Goal: Information Seeking & Learning: Learn about a topic

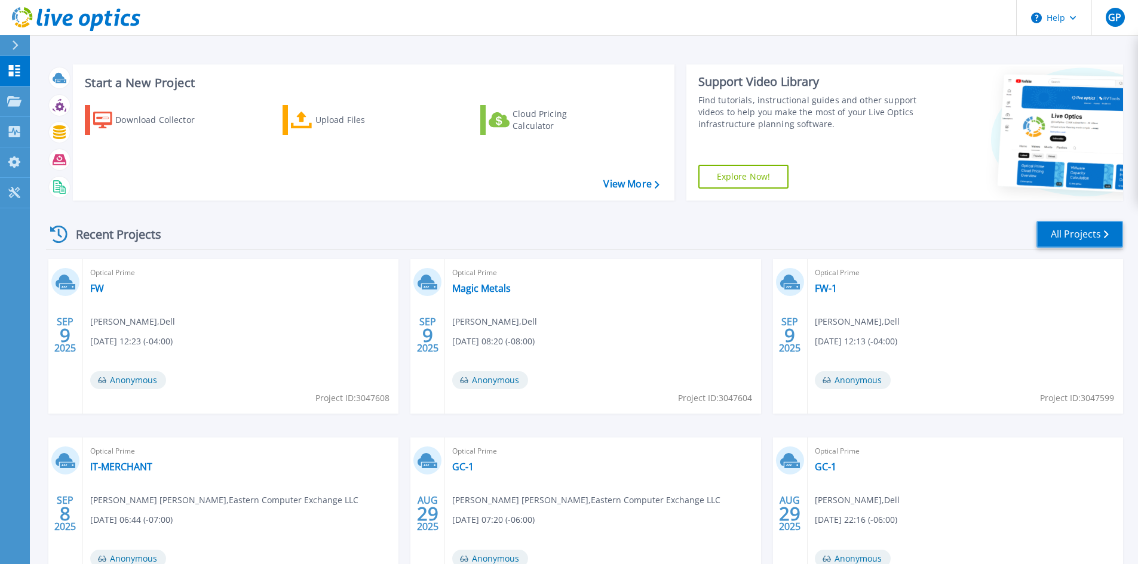
click at [1089, 232] on link "All Projects" at bounding box center [1079, 234] width 87 height 27
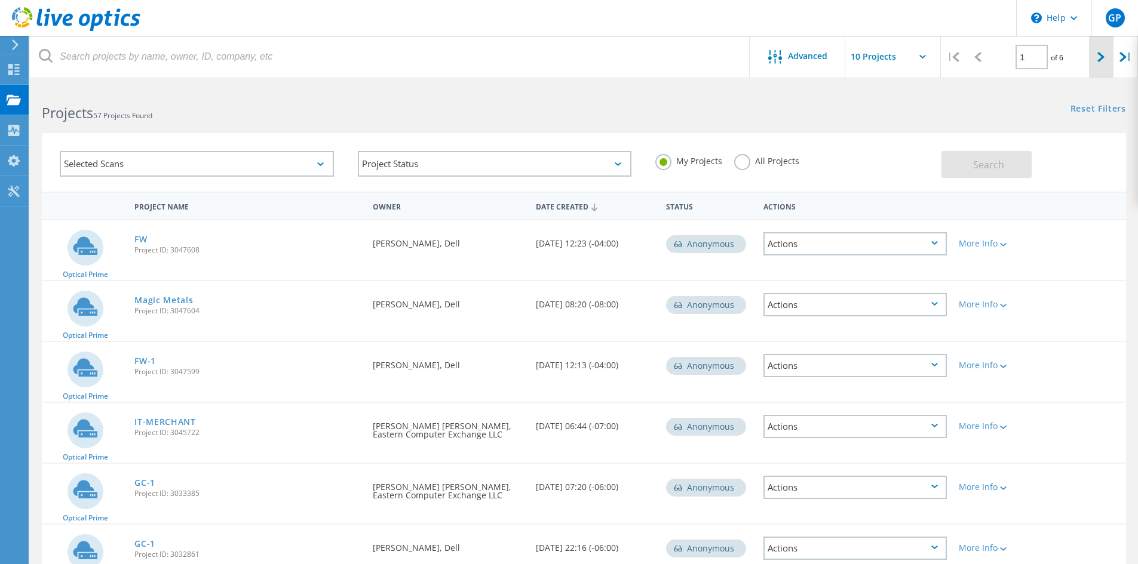
click at [1110, 54] on div at bounding box center [1101, 57] width 24 height 42
type input "2"
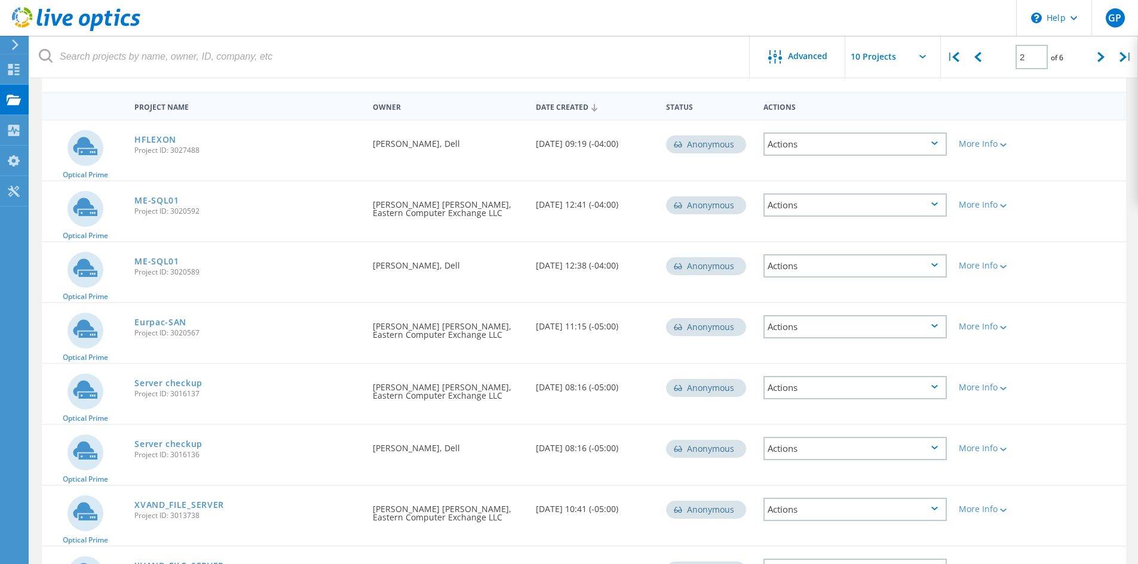
scroll to position [119, 0]
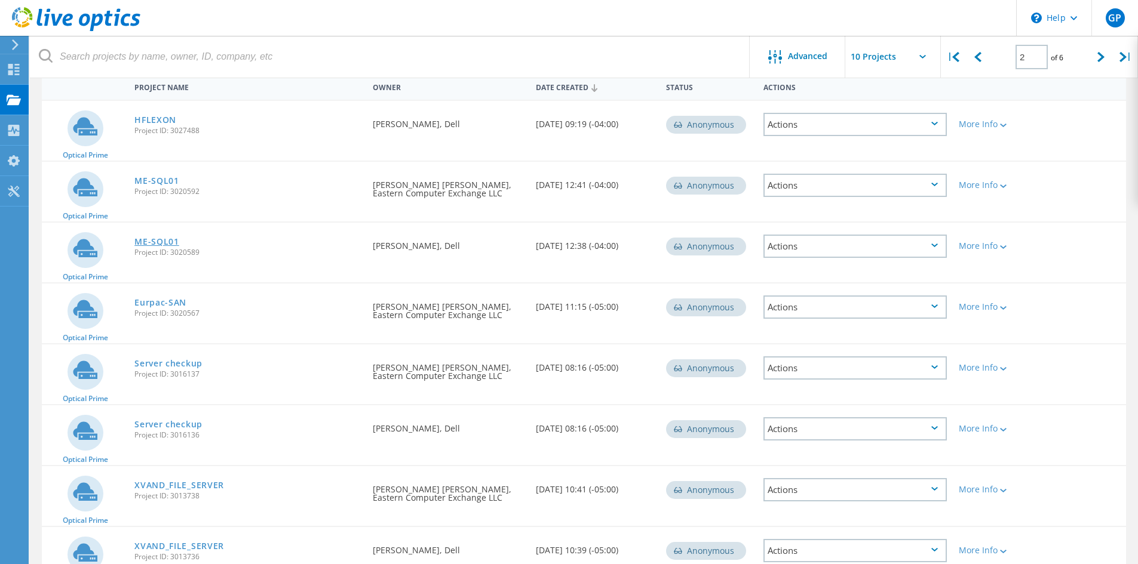
click at [161, 242] on link "ME-SQL01" at bounding box center [156, 242] width 45 height 8
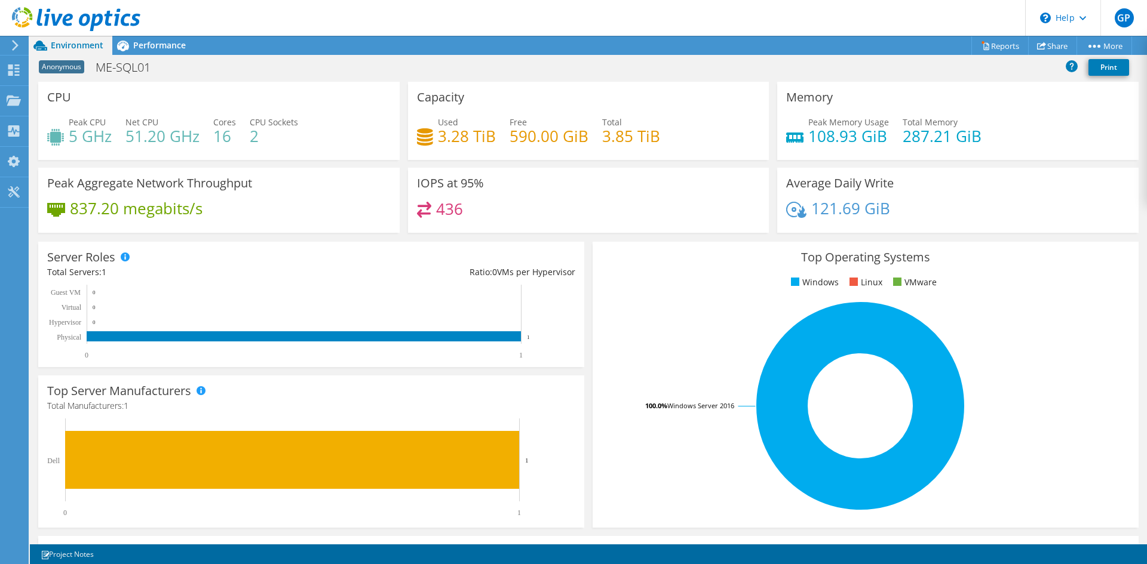
click at [548, 143] on h4 "590.00 GiB" at bounding box center [548, 136] width 79 height 13
click at [547, 143] on h4 "590.00 GiB" at bounding box center [548, 136] width 79 height 13
click at [552, 136] on h4 "590.00 GiB" at bounding box center [548, 136] width 79 height 13
click at [123, 44] on icon at bounding box center [123, 46] width 12 height 11
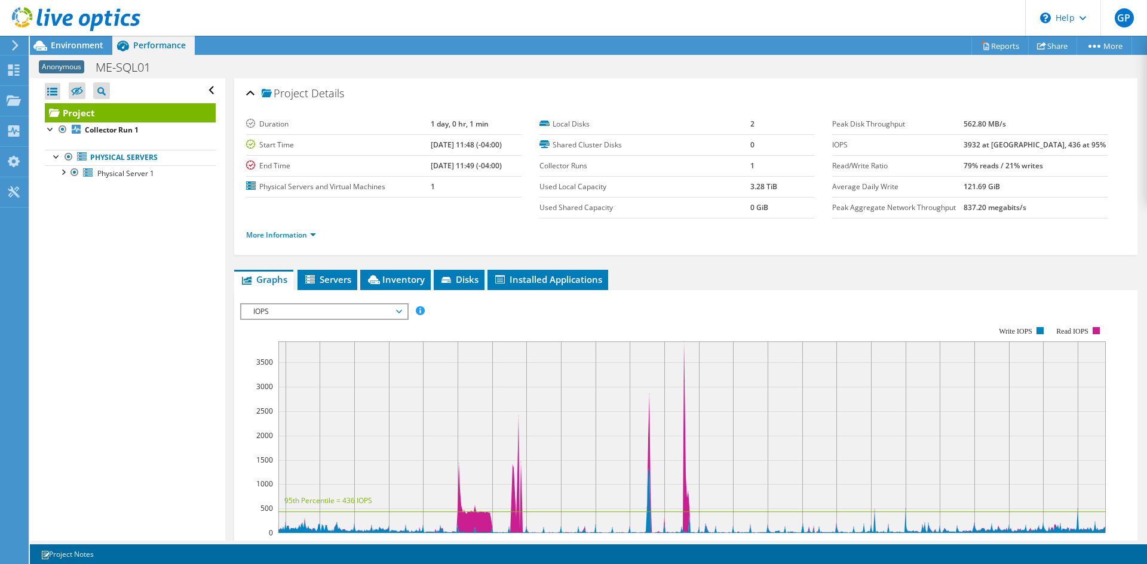
click at [377, 266] on div "Project Details Duration 1 day, 0 hr, 1 min Start Time 08/18/2025, 11:48 (-04:0…" at bounding box center [685, 435] width 921 height 715
click at [386, 277] on span "Inventory" at bounding box center [395, 279] width 59 height 12
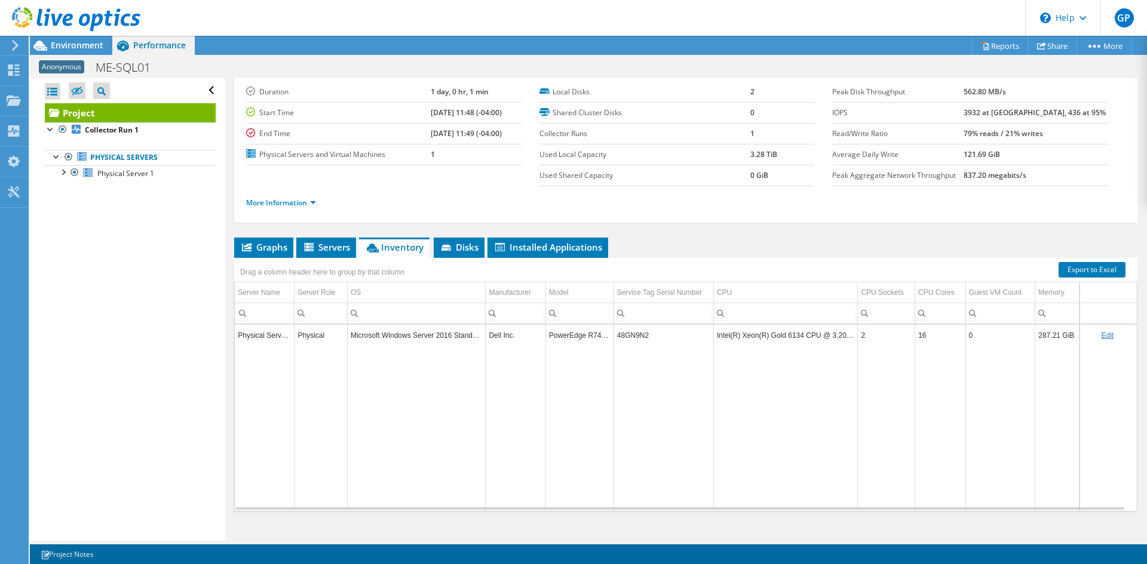
scroll to position [48, 0]
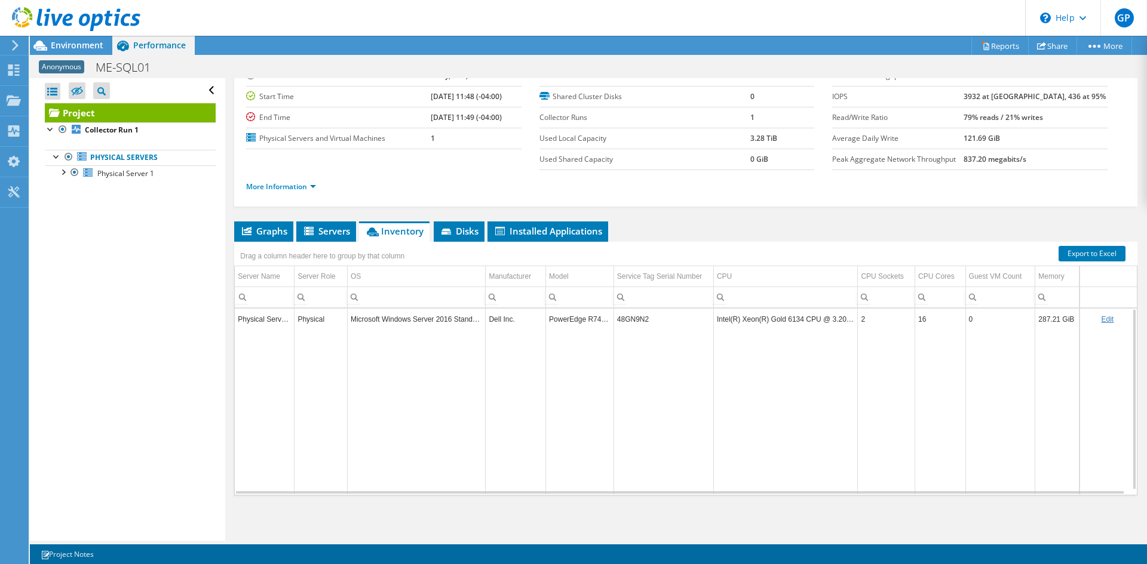
click at [456, 318] on td "Microsoft Windows Server 2016 Standard" at bounding box center [416, 319] width 138 height 21
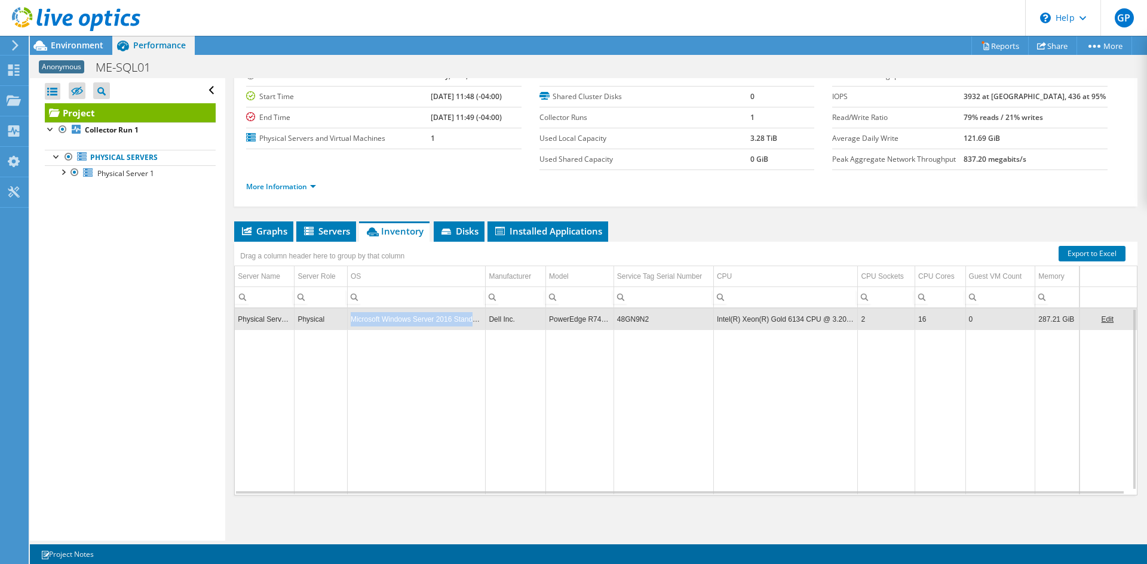
click at [456, 318] on td "Microsoft Windows Server 2016 Standard" at bounding box center [416, 319] width 138 height 21
click at [435, 324] on td "Microsoft Windows Server 2016 Standard" at bounding box center [416, 319] width 138 height 21
click at [683, 212] on div "Project Details Duration 1 day, 0 hr, 1 min Start Time 08/18/2025, 11:48 (-04:0…" at bounding box center [685, 285] width 921 height 511
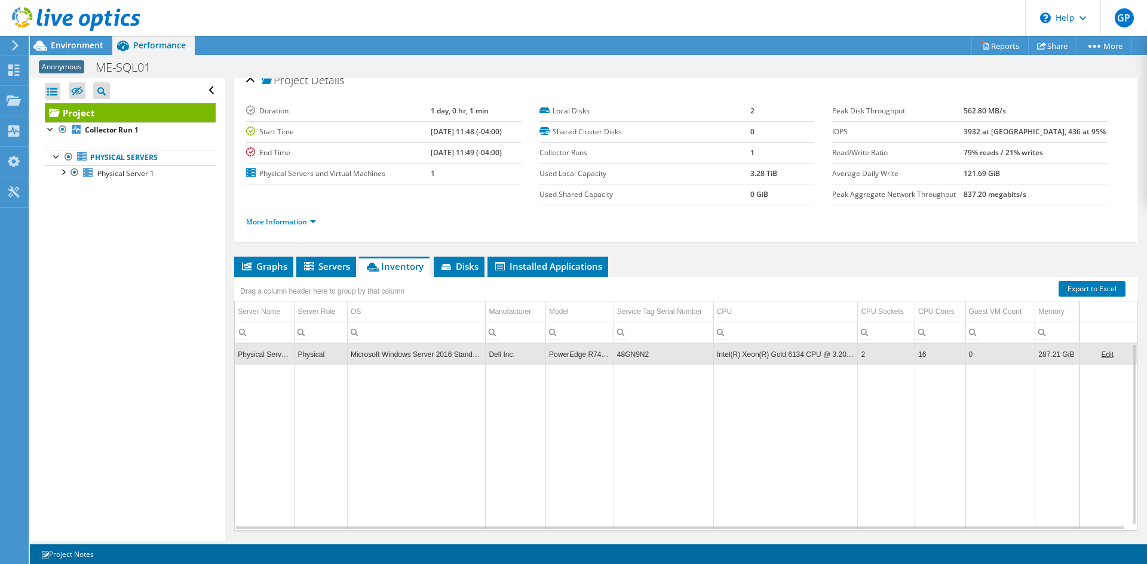
scroll to position [0, 0]
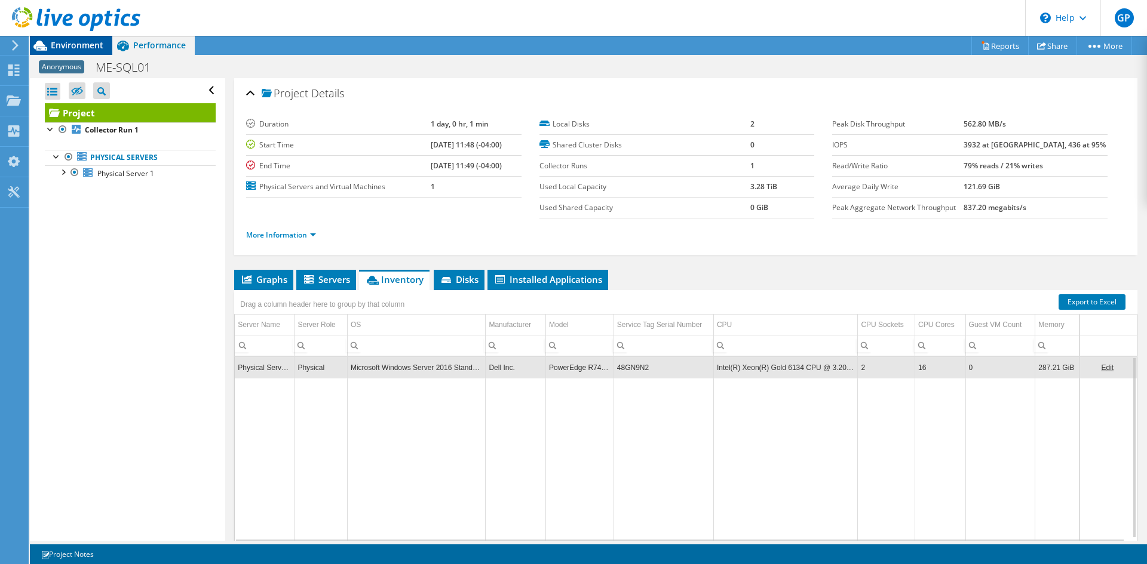
click at [84, 41] on span "Environment" at bounding box center [77, 44] width 53 height 11
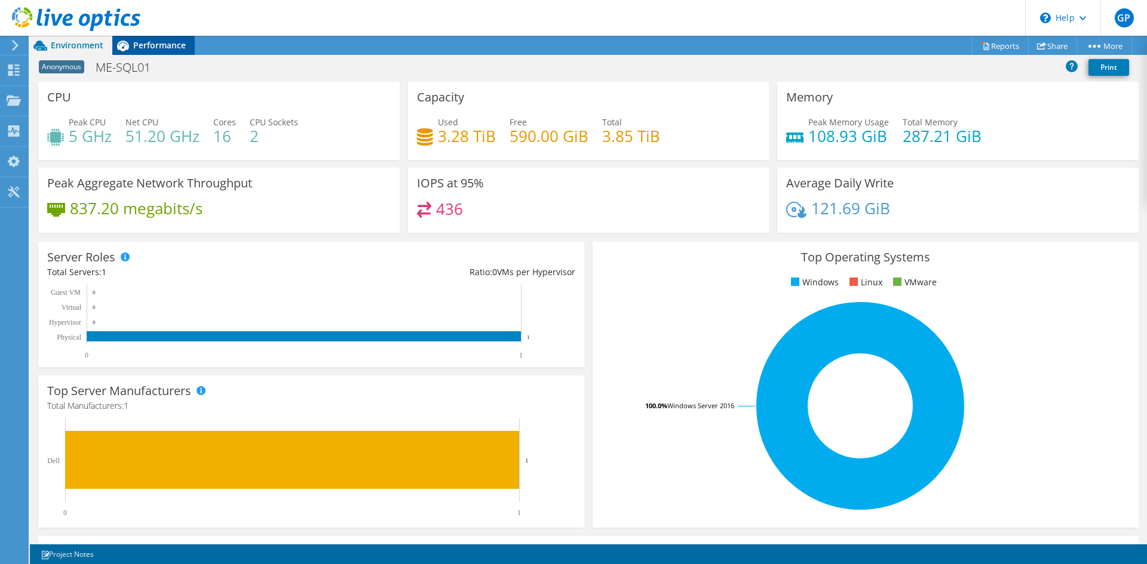
click at [159, 49] on span "Performance" at bounding box center [159, 44] width 53 height 11
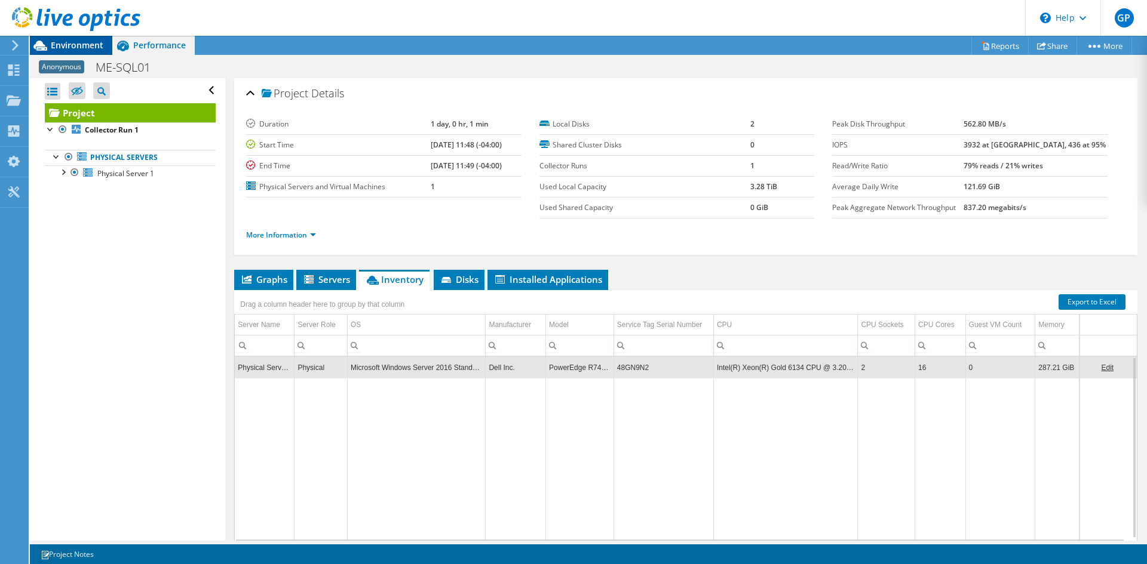
click at [93, 43] on span "Environment" at bounding box center [77, 44] width 53 height 11
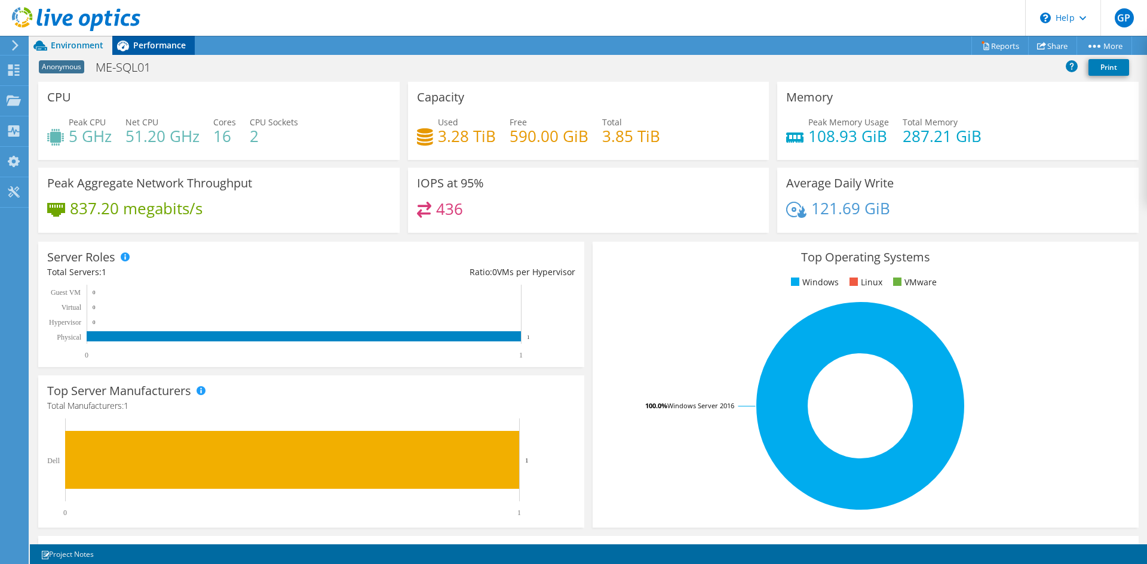
click at [136, 42] on span "Performance" at bounding box center [159, 44] width 53 height 11
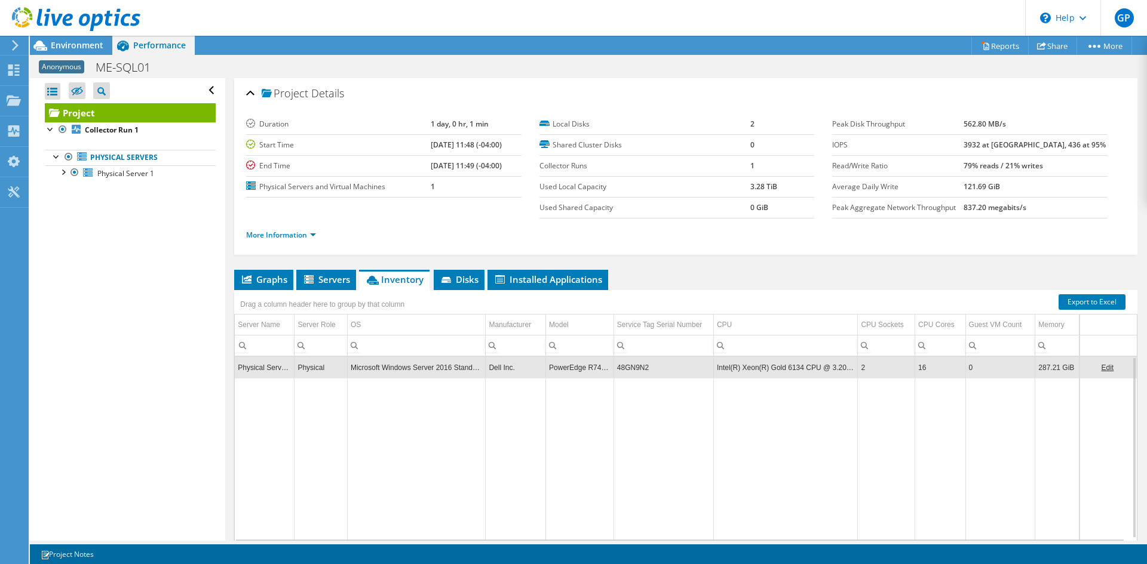
click at [36, 24] on icon at bounding box center [76, 19] width 128 height 24
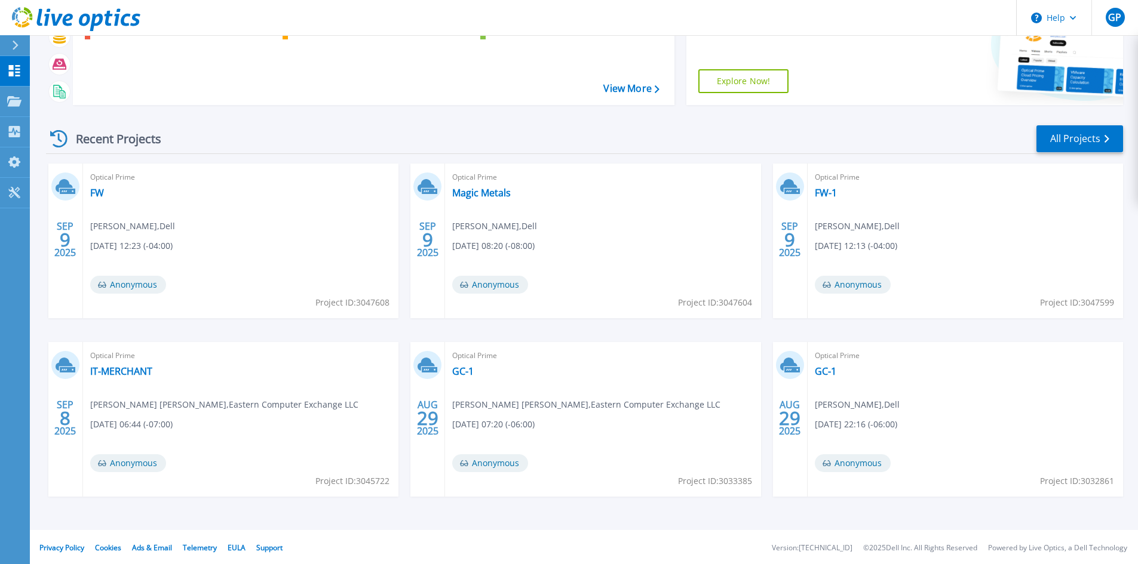
scroll to position [97, 0]
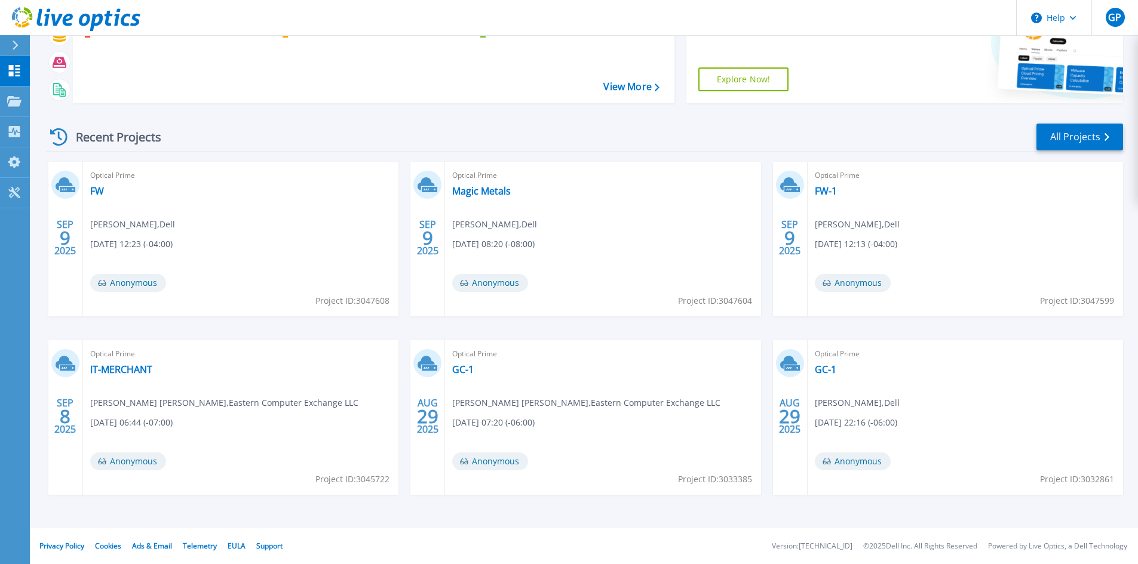
click at [462, 358] on span "Optical Prime" at bounding box center [602, 354] width 301 height 13
click at [450, 364] on div "Optical Prime GC-1 Jackson Wiswall , Eastern Computer Exchange LLC 08/29/2025, …" at bounding box center [602, 417] width 315 height 155
click at [469, 375] on div "Optical Prime GC-1 Jackson Wiswall , Eastern Computer Exchange LLC 08/29/2025, …" at bounding box center [602, 417] width 315 height 155
click at [469, 368] on link "GC-1" at bounding box center [462, 370] width 21 height 12
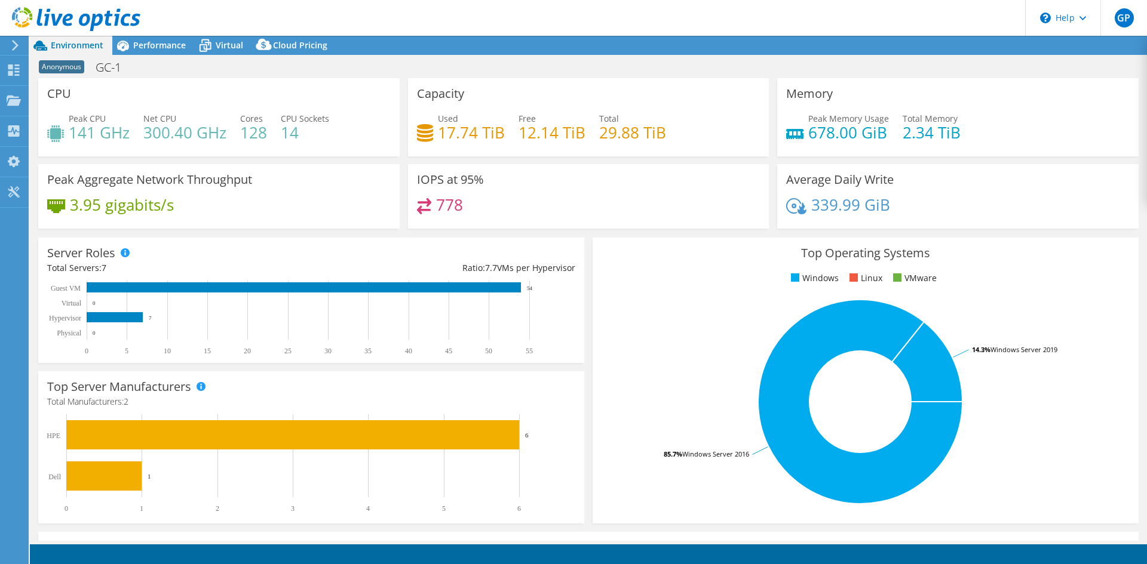
select select "USD"
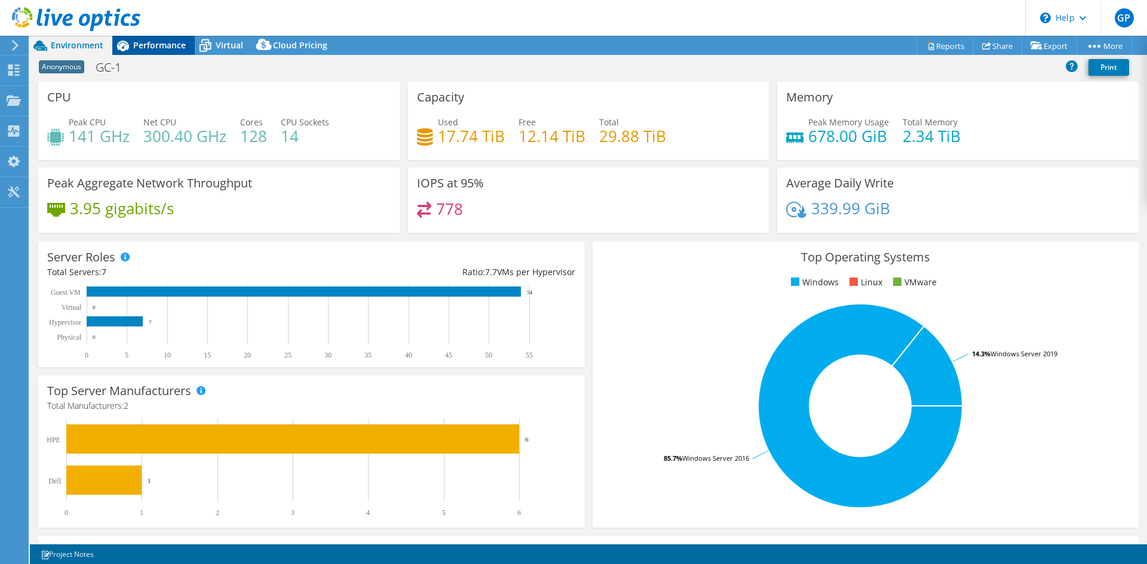
click at [157, 49] on span "Performance" at bounding box center [159, 44] width 53 height 11
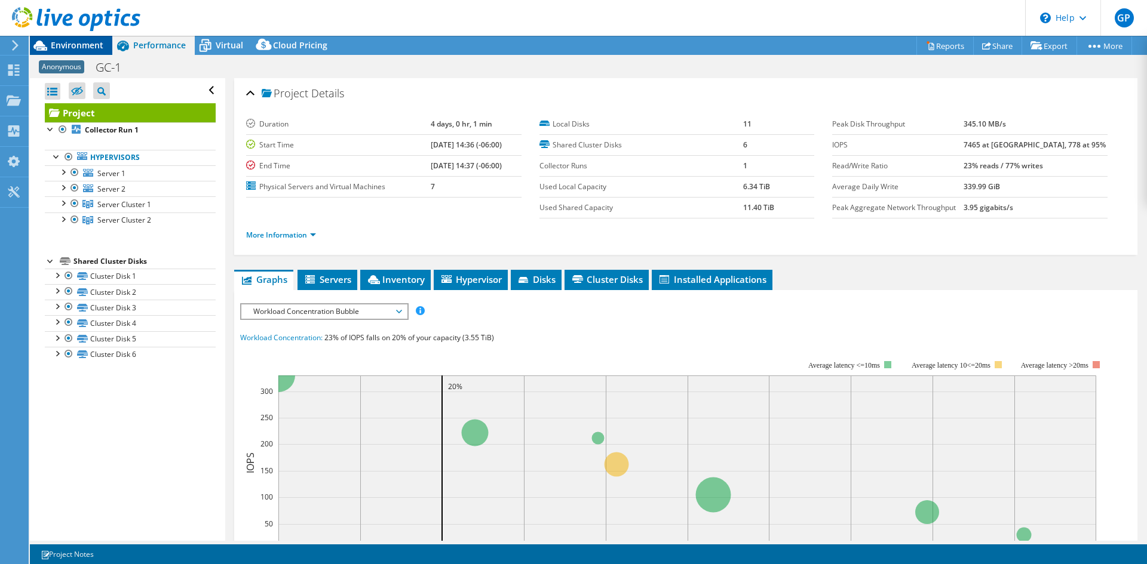
click at [87, 54] on div "Environment" at bounding box center [71, 45] width 82 height 19
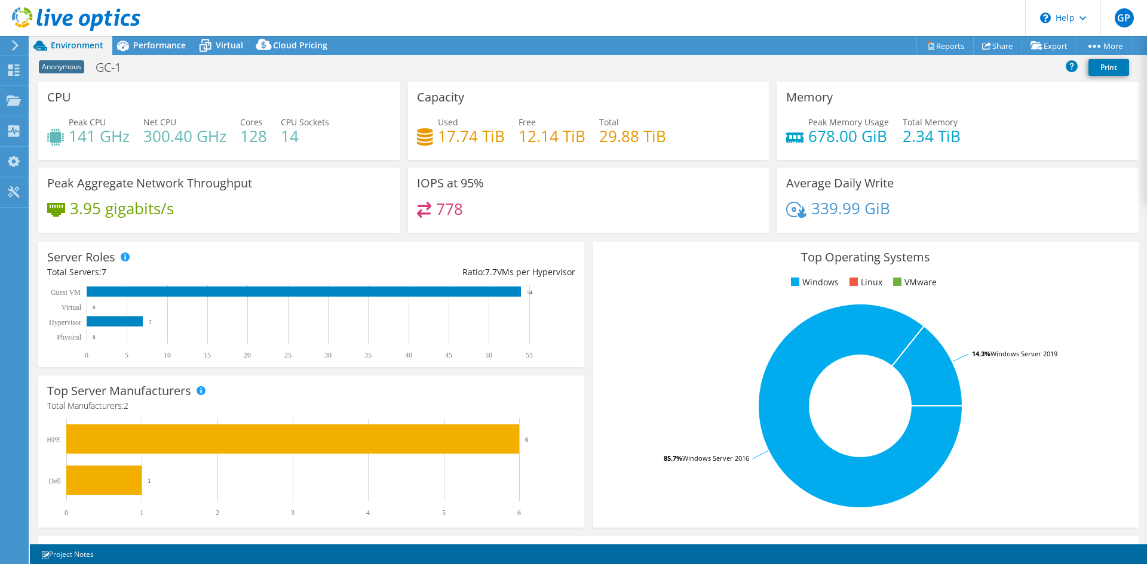
click at [13, 27] on icon at bounding box center [76, 19] width 128 height 24
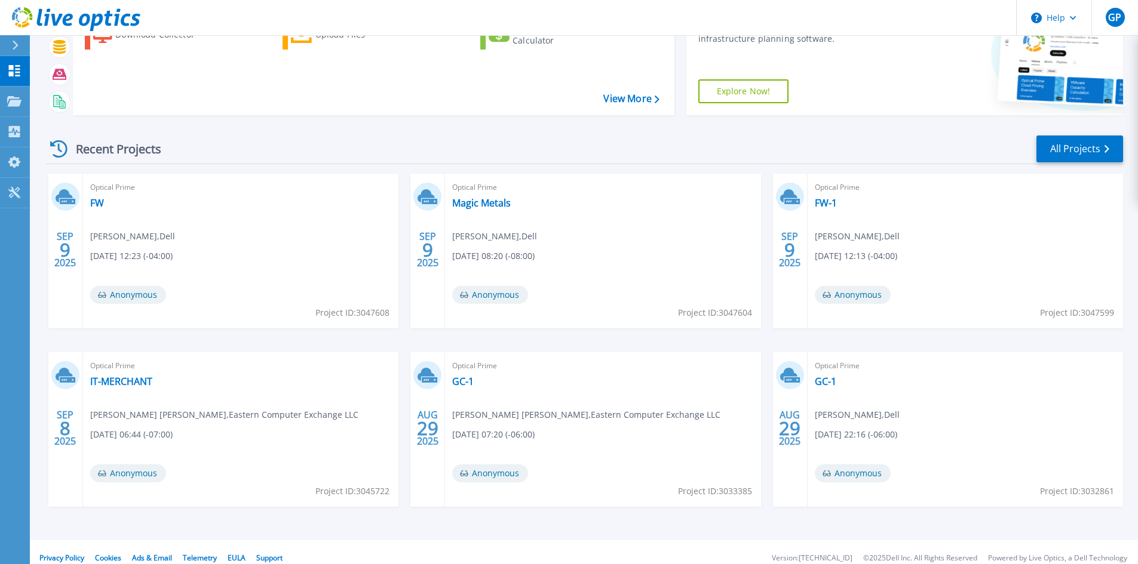
scroll to position [97, 0]
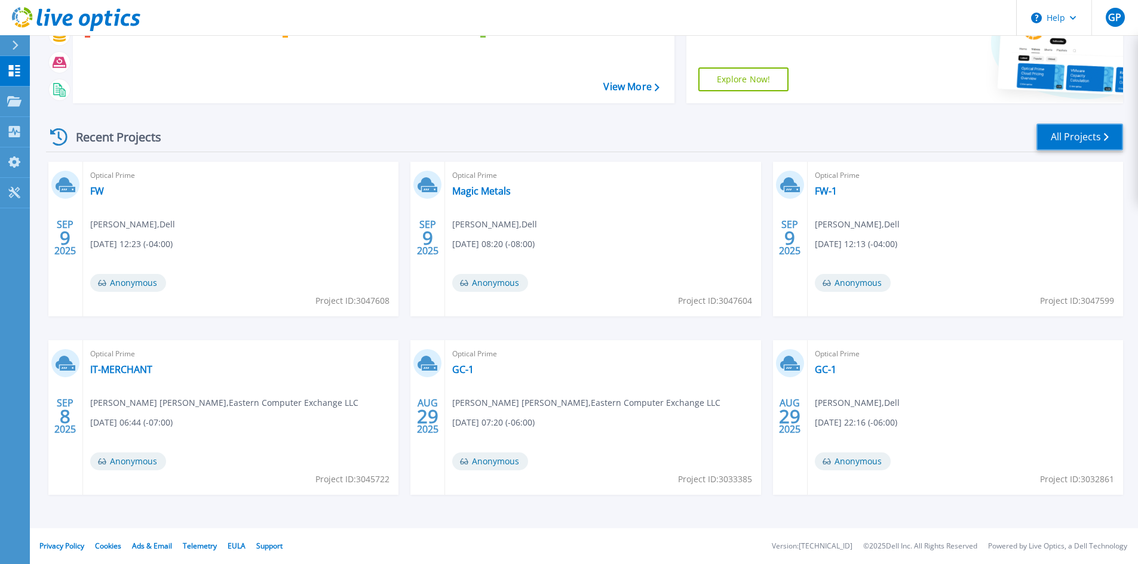
click at [1046, 124] on link "All Projects" at bounding box center [1079, 137] width 87 height 27
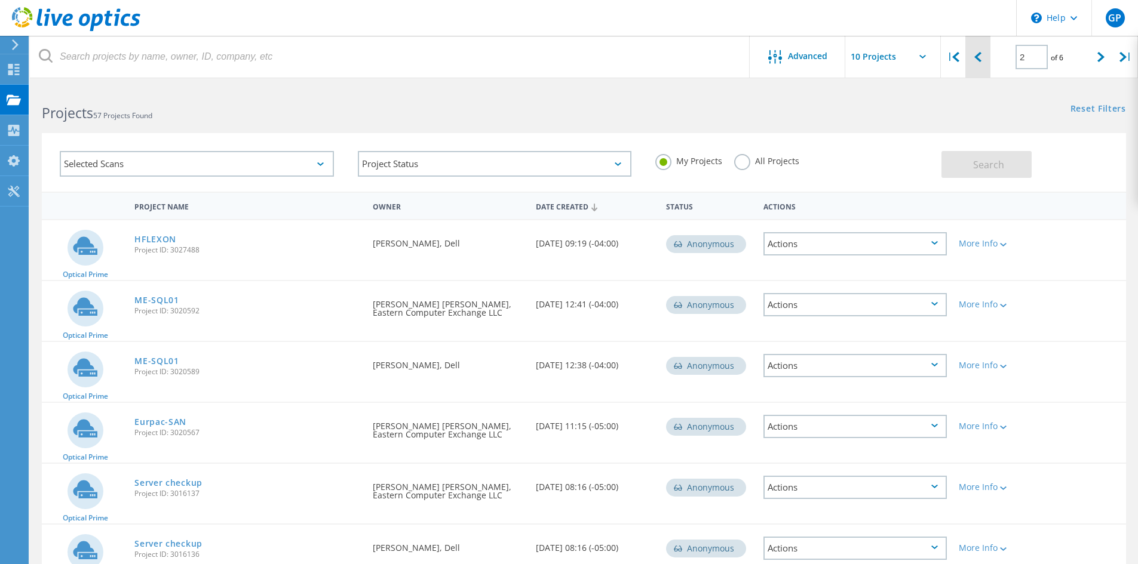
click at [978, 53] on icon at bounding box center [977, 57] width 7 height 10
type input "1"
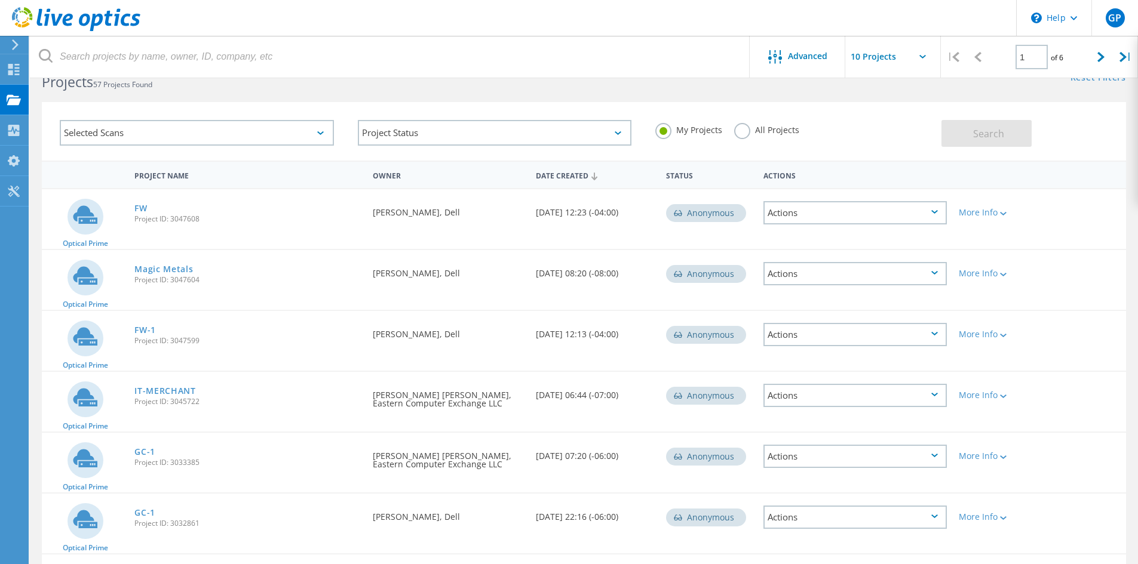
scroll to position [13, 0]
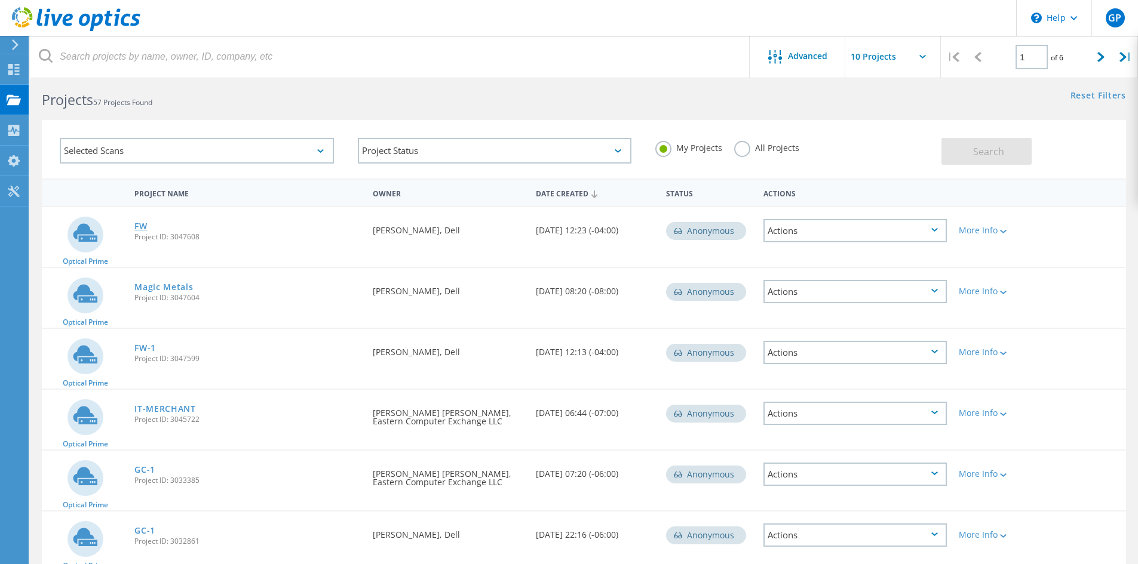
click at [143, 231] on link "FW" at bounding box center [140, 226] width 13 height 8
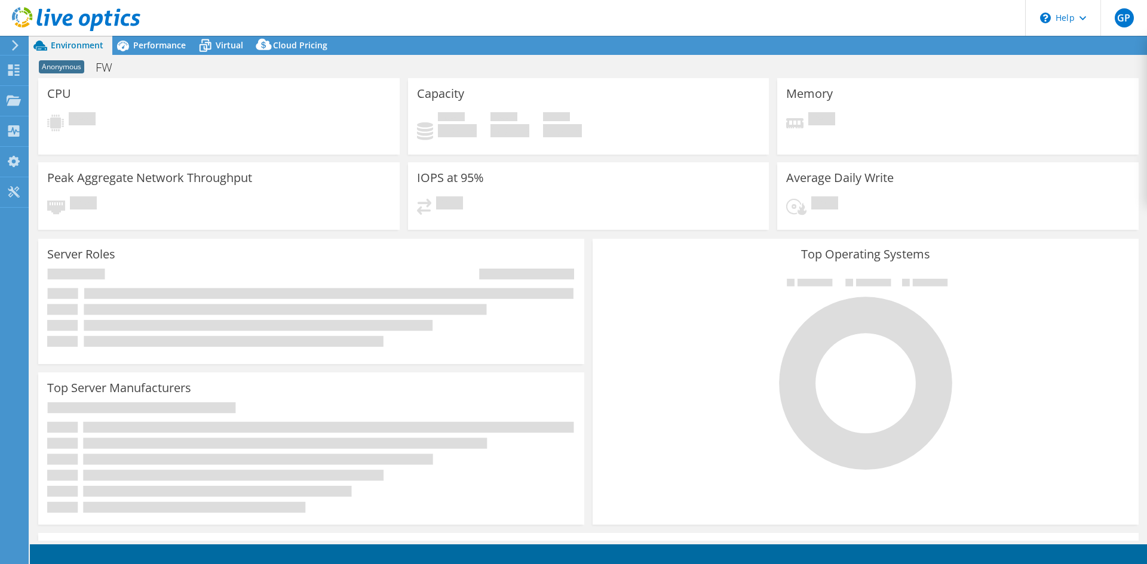
select select "USD"
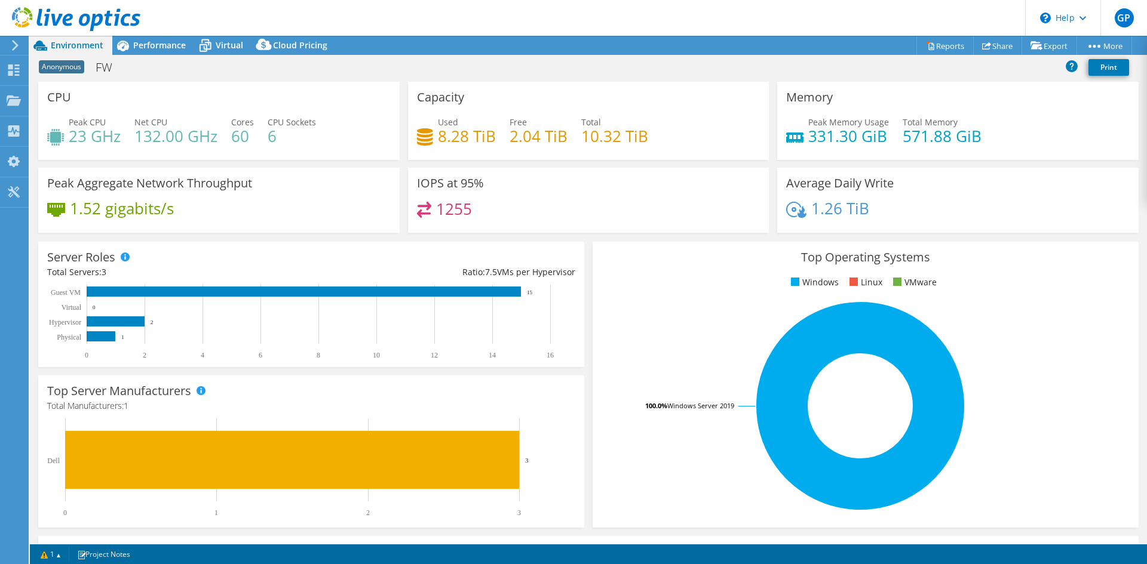
click at [150, 59] on div "Anonymous FW Print" at bounding box center [588, 67] width 1117 height 22
click at [155, 55] on div "Anonymous FW Print" at bounding box center [588, 68] width 1117 height 27
click at [155, 53] on div "Performance" at bounding box center [153, 45] width 82 height 19
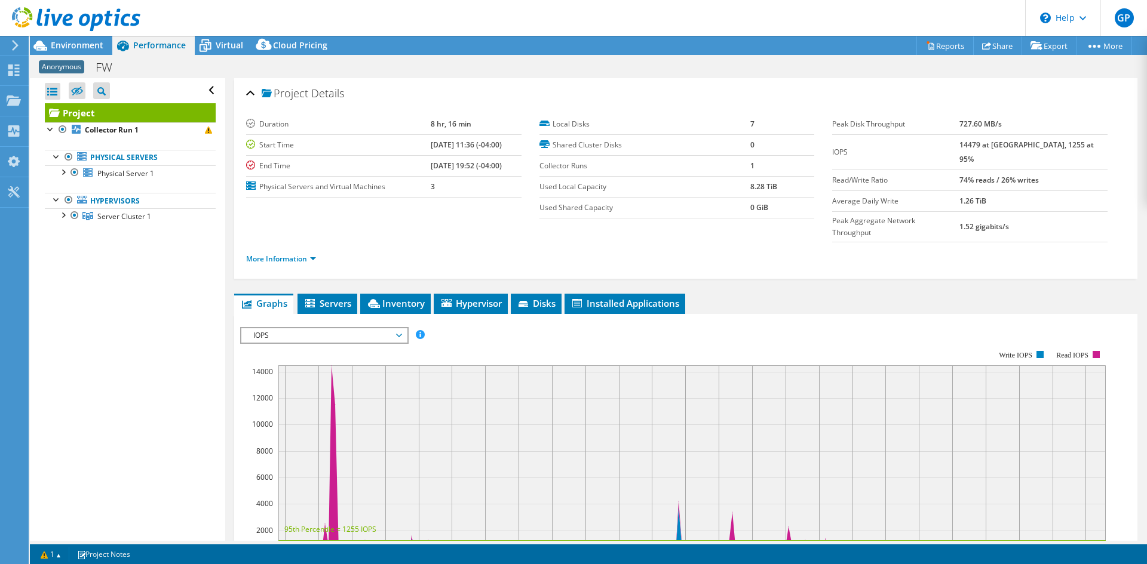
click at [14, 26] on icon at bounding box center [76, 19] width 128 height 24
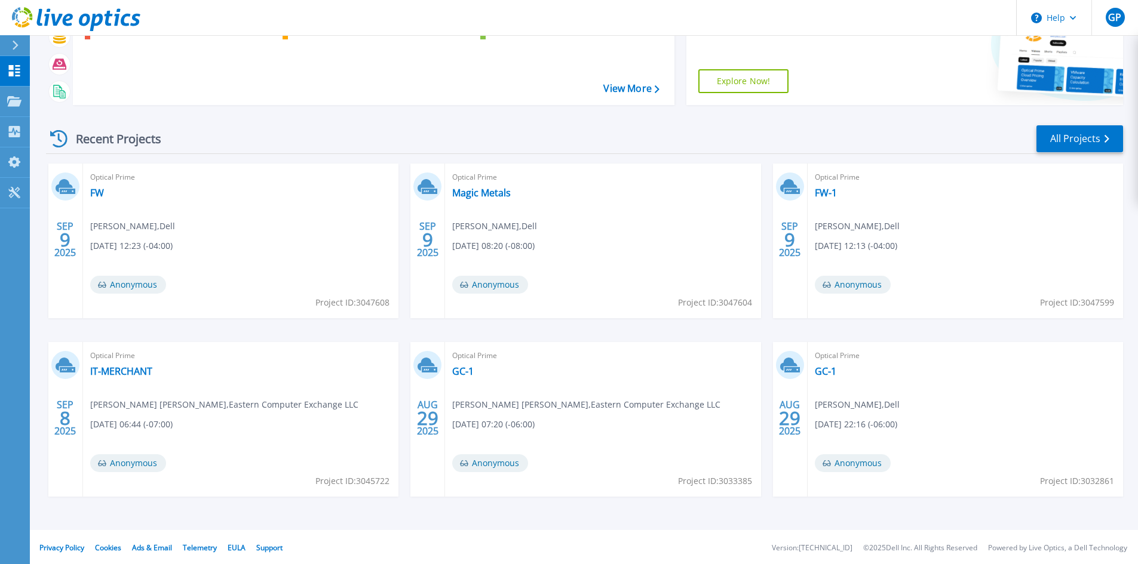
scroll to position [97, 0]
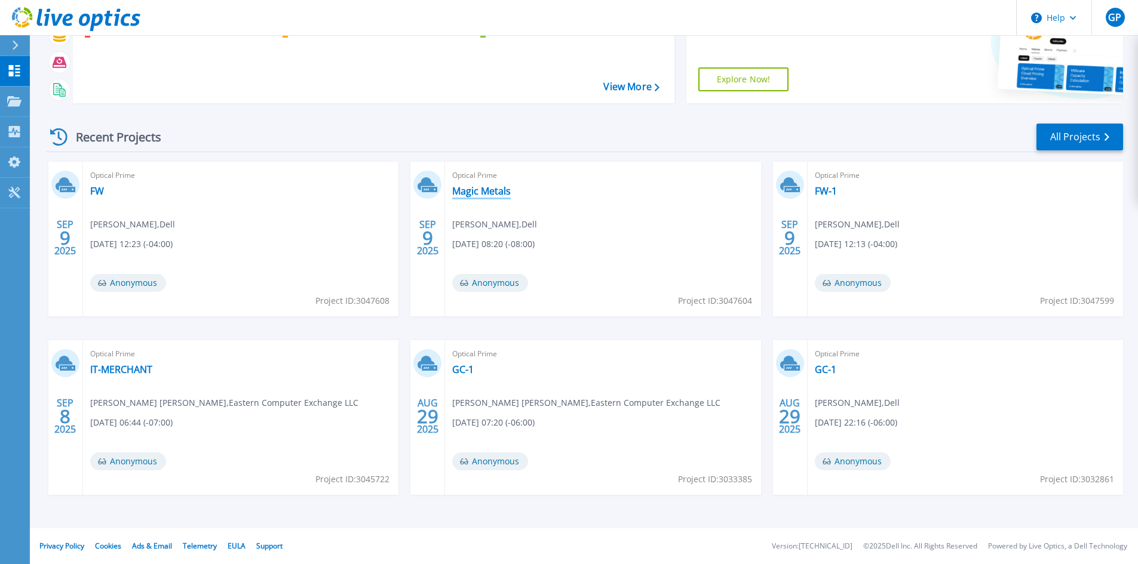
click at [483, 187] on link "Magic Metals" at bounding box center [481, 191] width 59 height 12
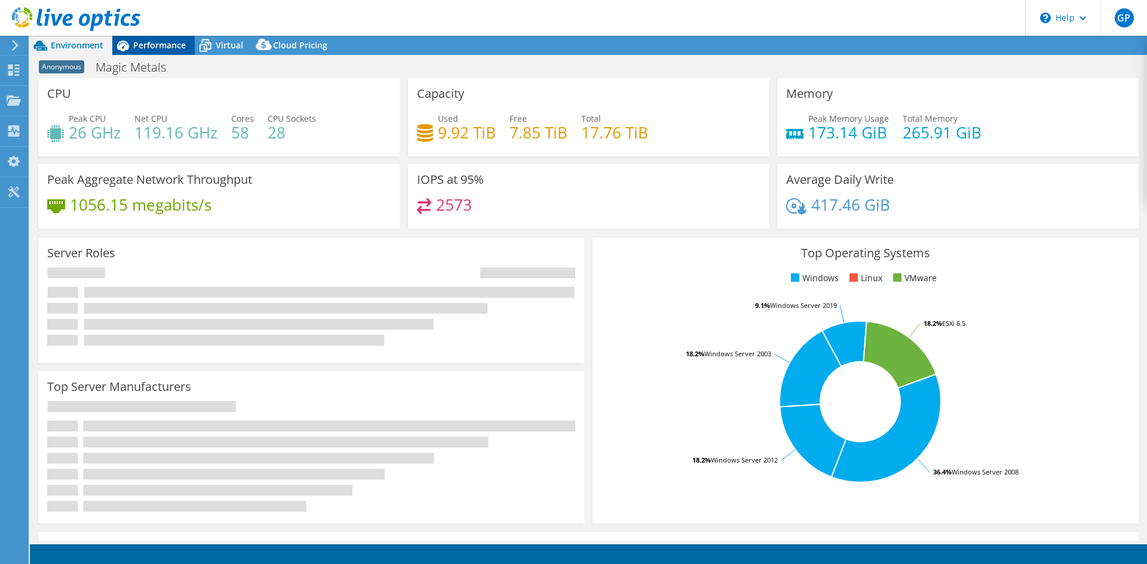
click at [150, 42] on span "Performance" at bounding box center [159, 44] width 53 height 11
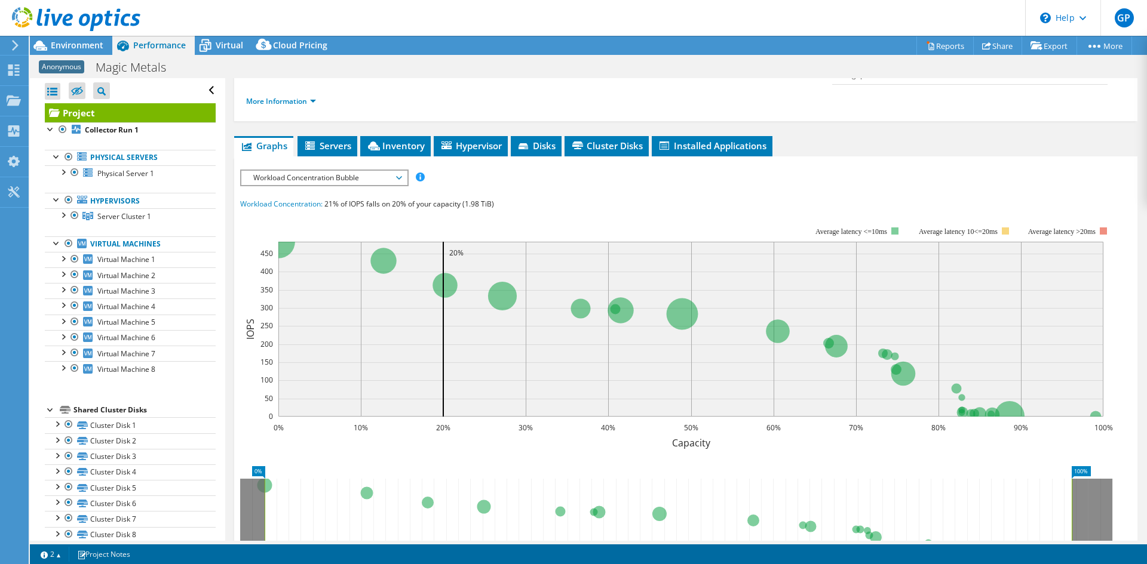
scroll to position [179, 0]
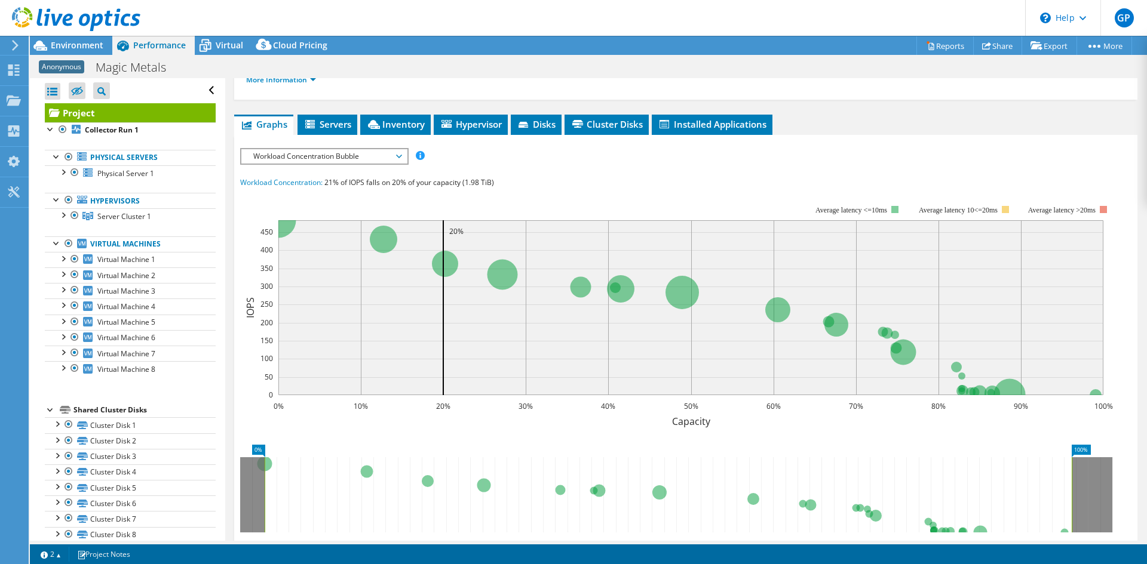
drag, startPoint x: 340, startPoint y: 97, endPoint x: 348, endPoint y: 97, distance: 7.8
click at [340, 118] on span "Servers" at bounding box center [327, 124] width 48 height 12
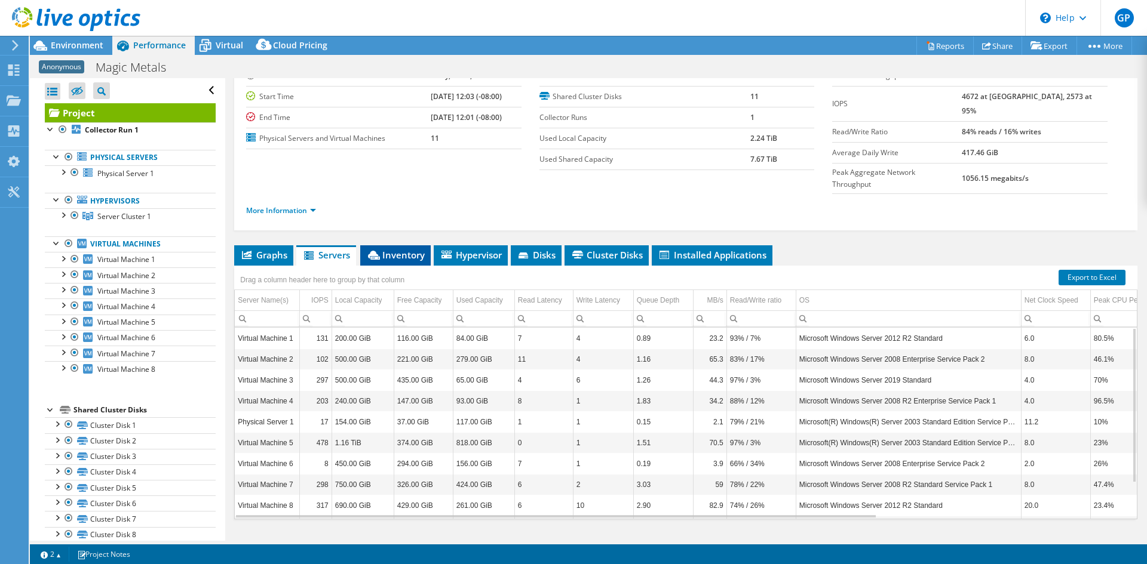
click at [405, 249] on span "Inventory" at bounding box center [395, 255] width 59 height 12
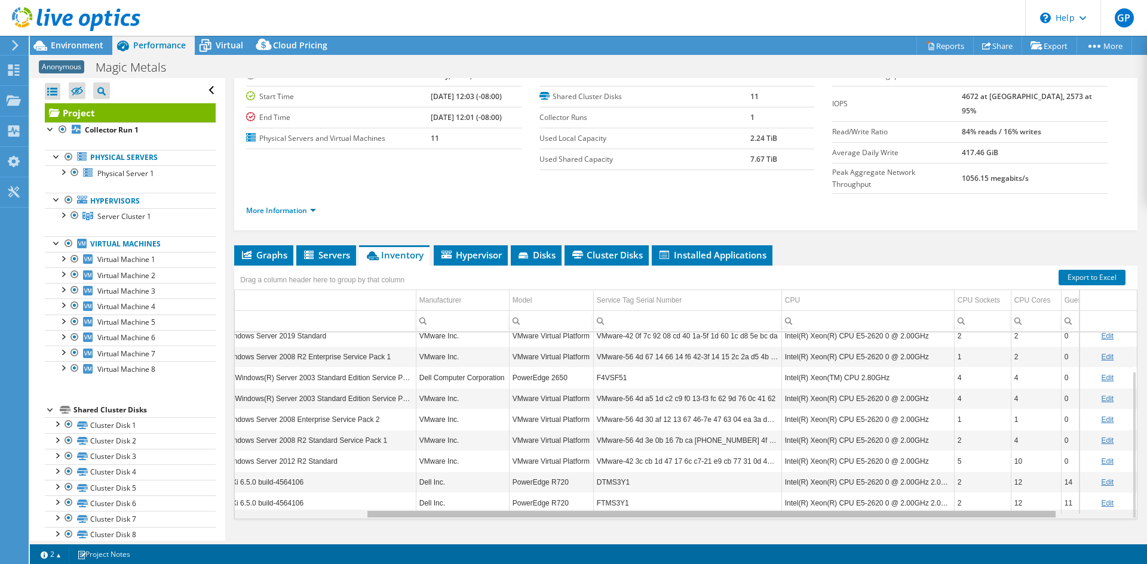
scroll to position [0, 194]
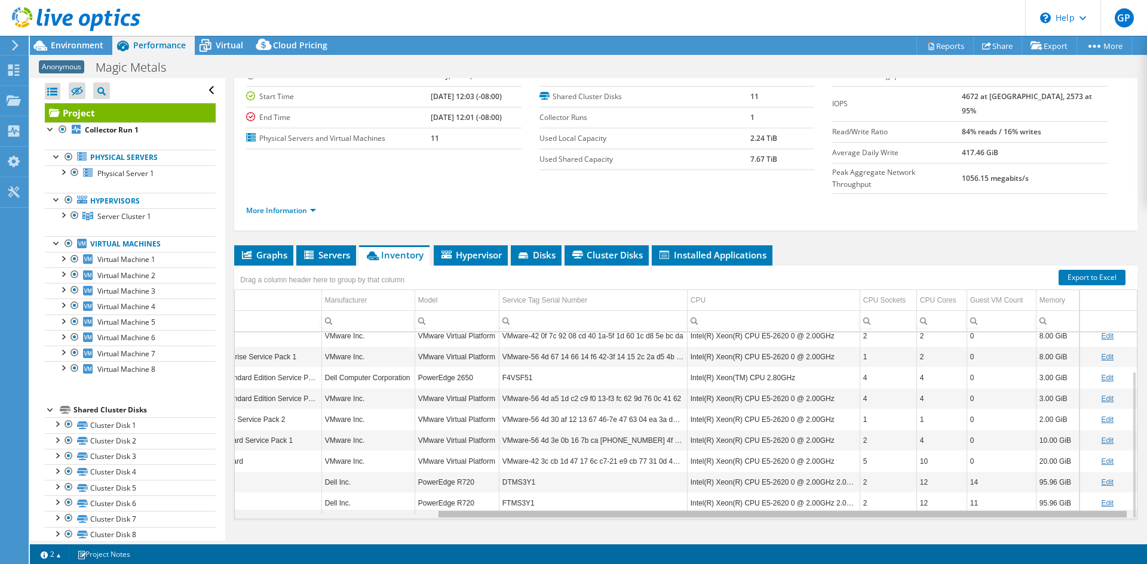
drag, startPoint x: 452, startPoint y: 493, endPoint x: 690, endPoint y: 451, distance: 241.9
click at [690, 451] on body "GP End User Greg Pedersen gregpedersen@ecei.com Eastern Computer Exchange My Pr…" at bounding box center [573, 282] width 1147 height 564
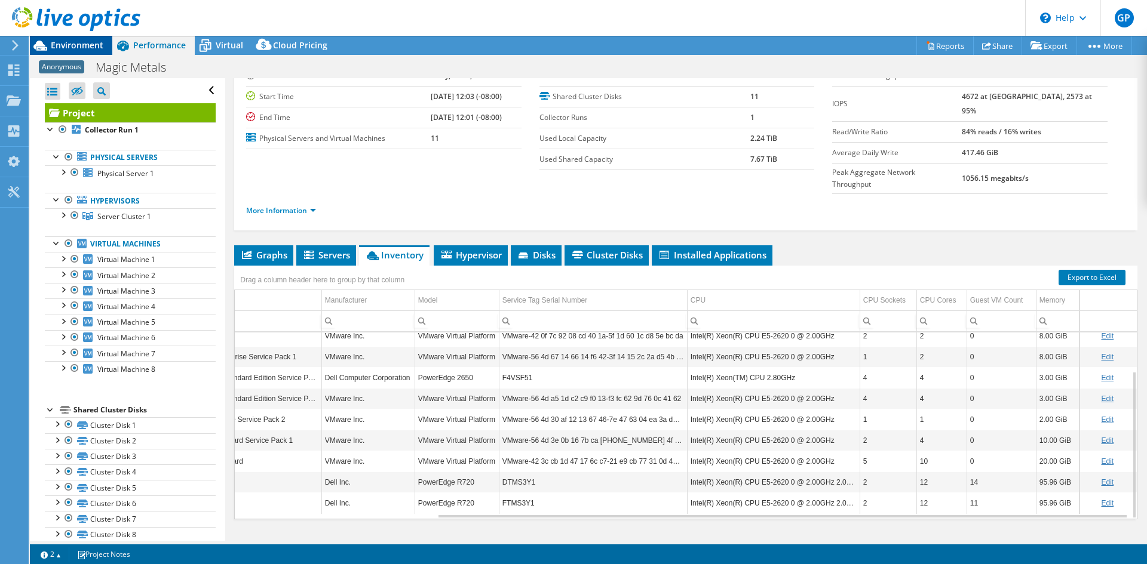
click at [92, 48] on span "Environment" at bounding box center [77, 44] width 53 height 11
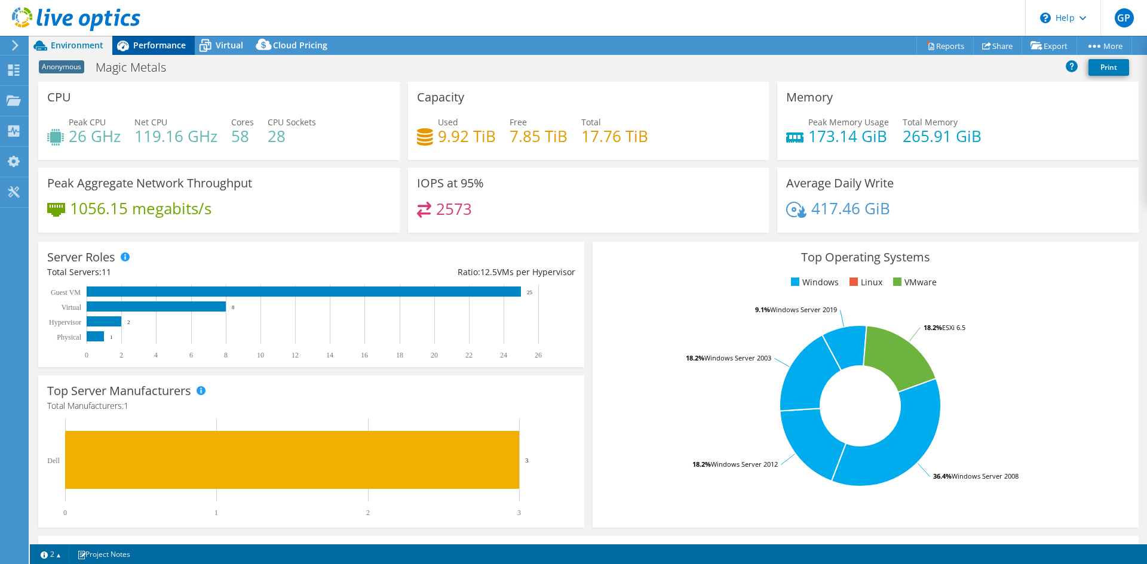
click at [140, 50] on span "Performance" at bounding box center [159, 44] width 53 height 11
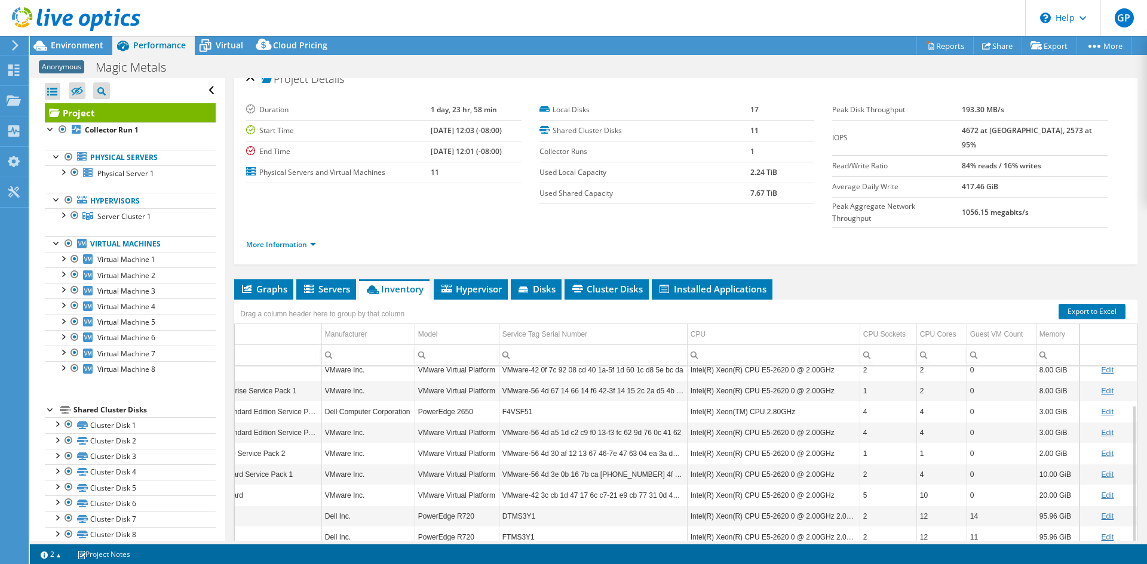
scroll to position [0, 0]
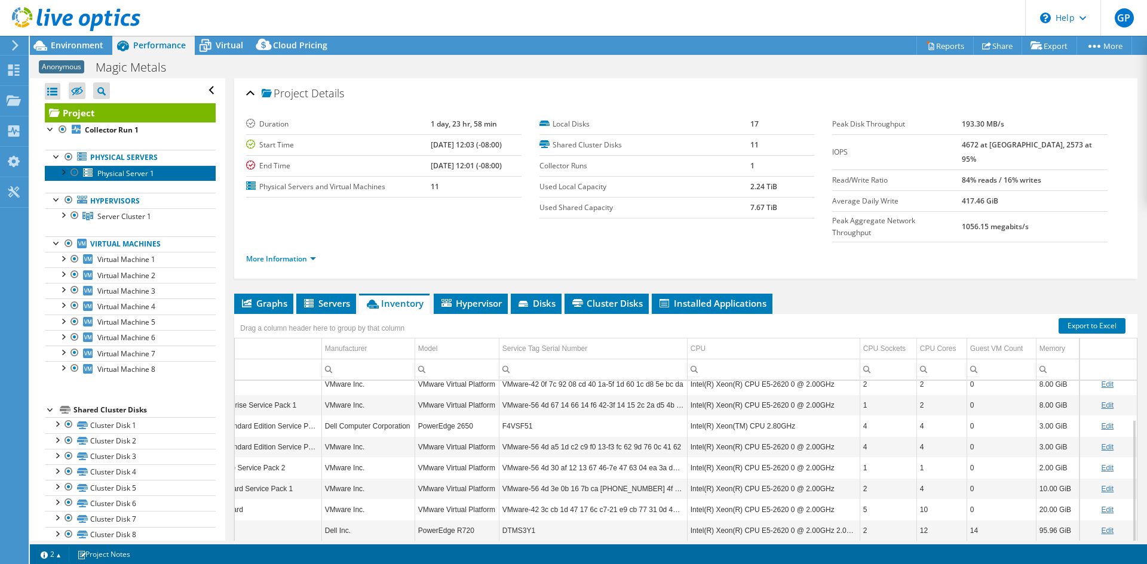
click at [139, 173] on span "Physical Server 1" at bounding box center [125, 173] width 57 height 10
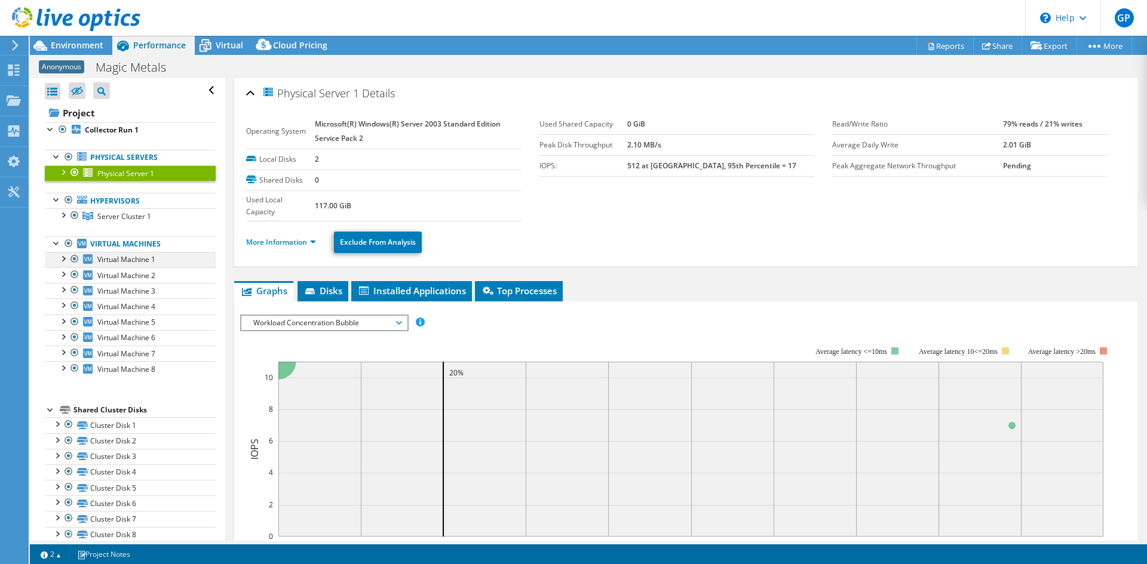
click at [76, 258] on div at bounding box center [75, 259] width 12 height 14
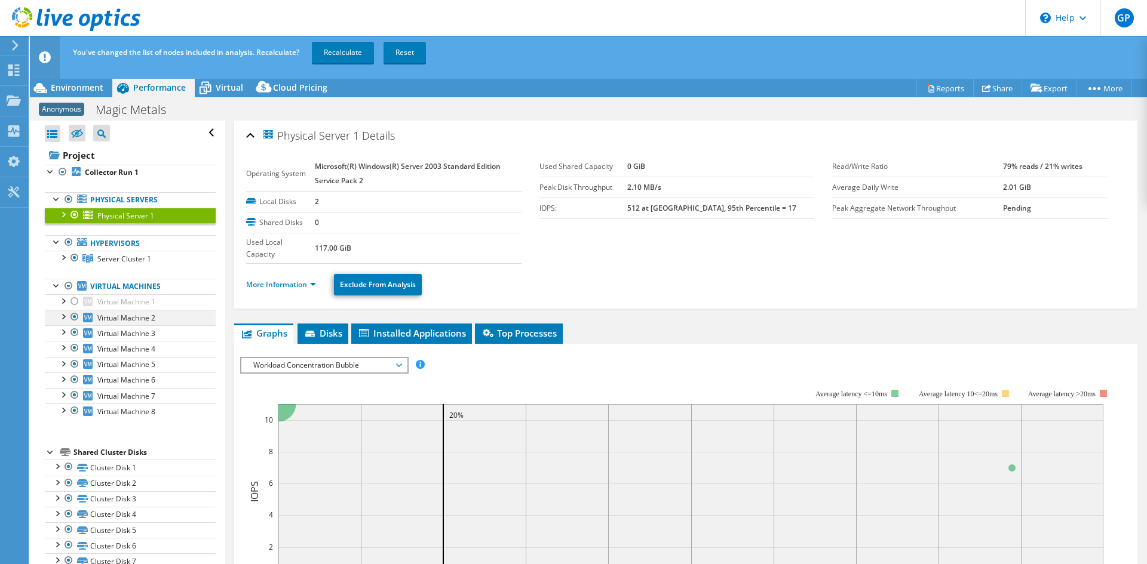
click at [73, 315] on div at bounding box center [75, 317] width 12 height 14
click at [74, 335] on div at bounding box center [75, 332] width 12 height 14
click at [74, 348] on div at bounding box center [75, 348] width 12 height 14
click at [70, 362] on div at bounding box center [75, 364] width 12 height 14
click at [71, 377] on div at bounding box center [75, 380] width 12 height 14
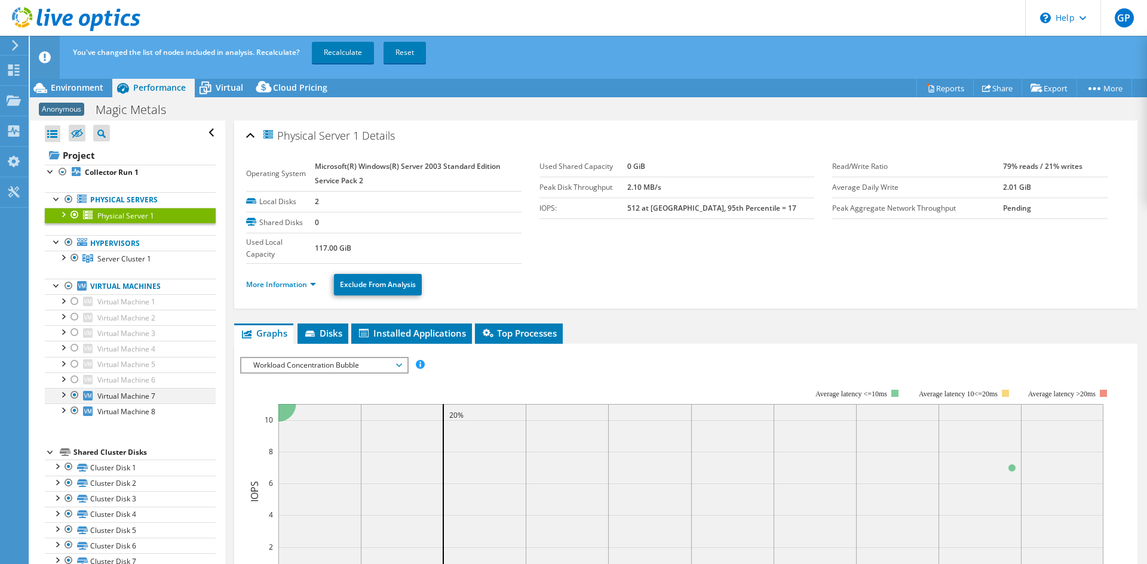
click at [73, 396] on div at bounding box center [75, 395] width 12 height 14
click at [73, 408] on div at bounding box center [75, 411] width 12 height 14
click at [73, 213] on div at bounding box center [75, 215] width 12 height 14
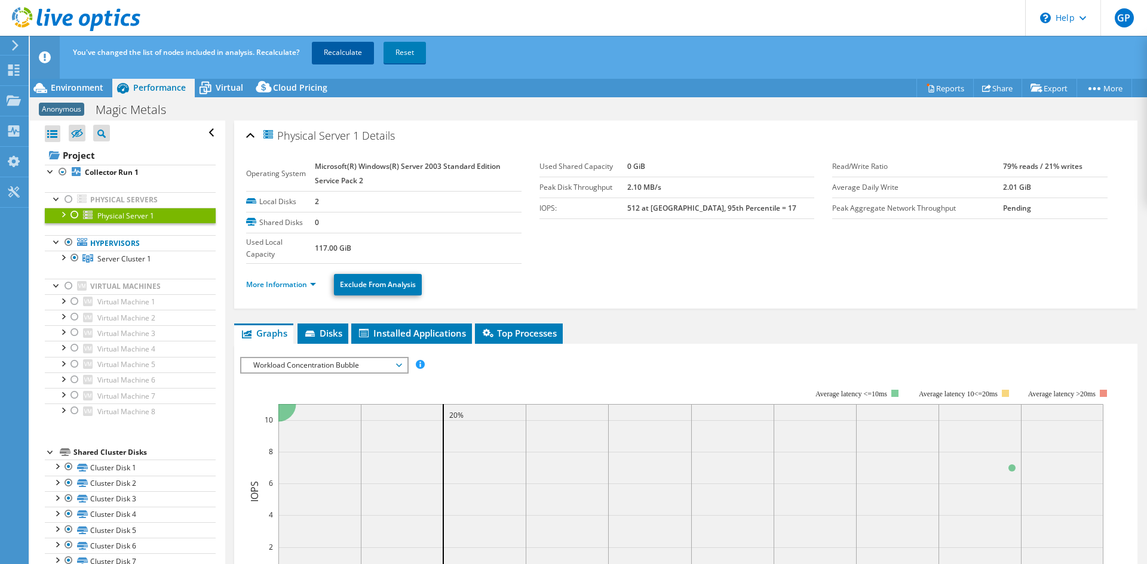
click at [315, 48] on link "Recalculate" at bounding box center [343, 52] width 62 height 21
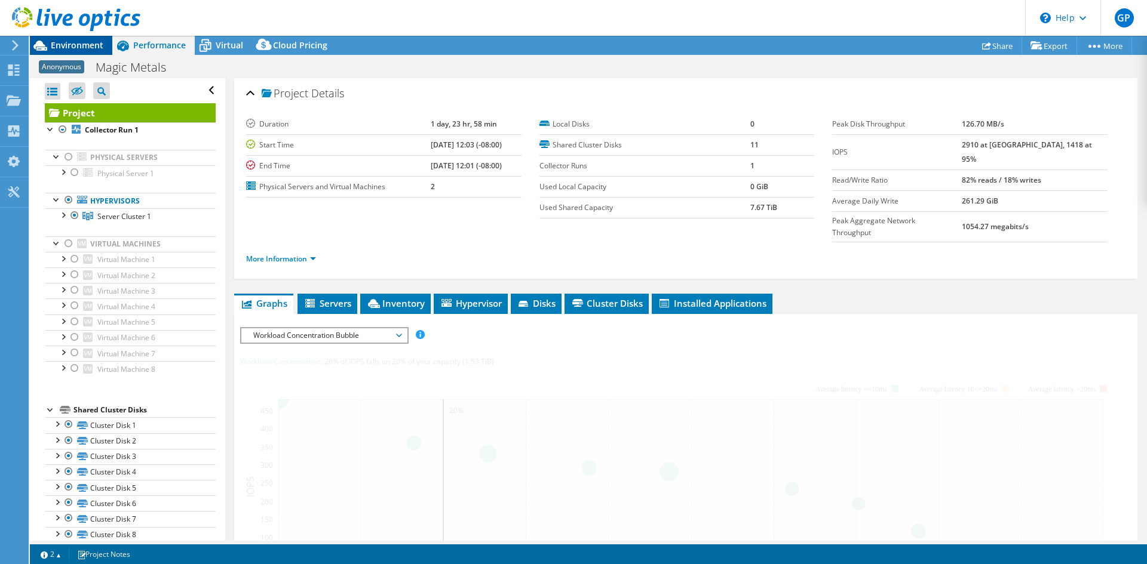
click at [52, 50] on span "Environment" at bounding box center [77, 44] width 53 height 11
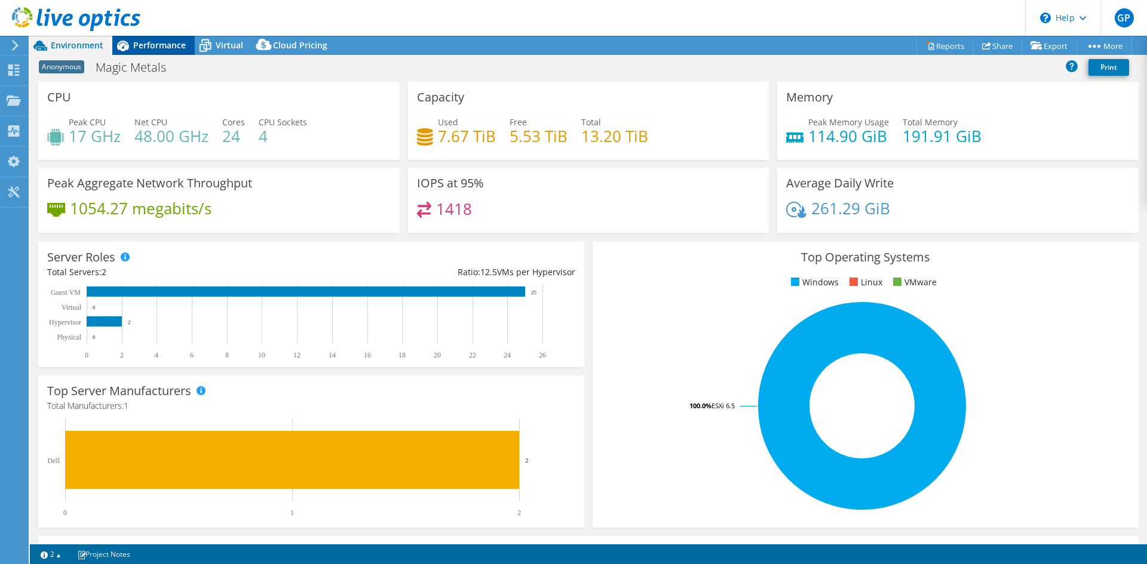
click at [170, 49] on span "Performance" at bounding box center [159, 44] width 53 height 11
